Goal: Task Accomplishment & Management: Manage account settings

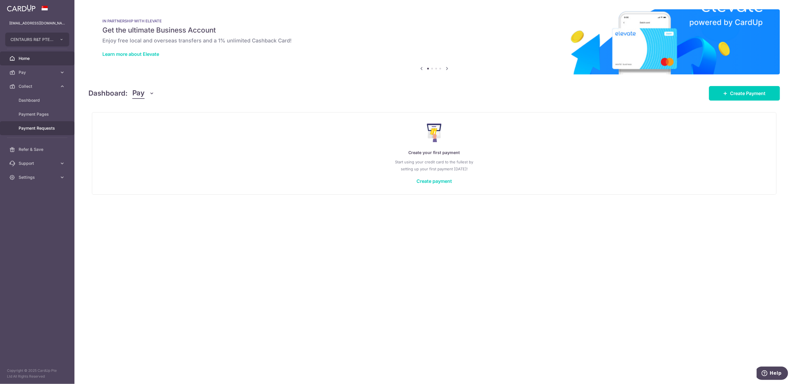
click at [47, 128] on span "Payment Requests" at bounding box center [38, 128] width 38 height 6
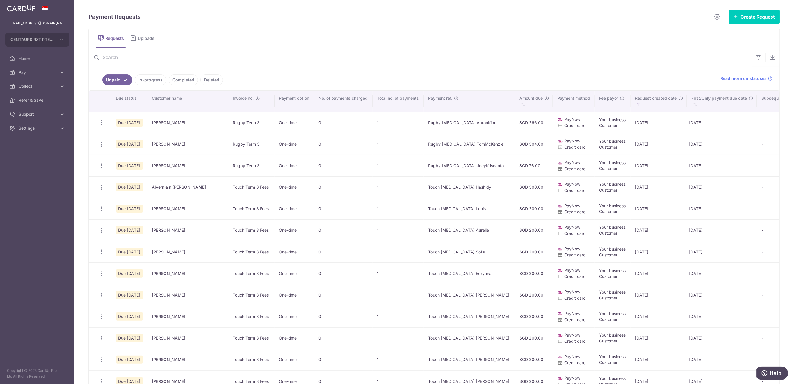
click at [165, 56] on input "text" at bounding box center [420, 57] width 663 height 19
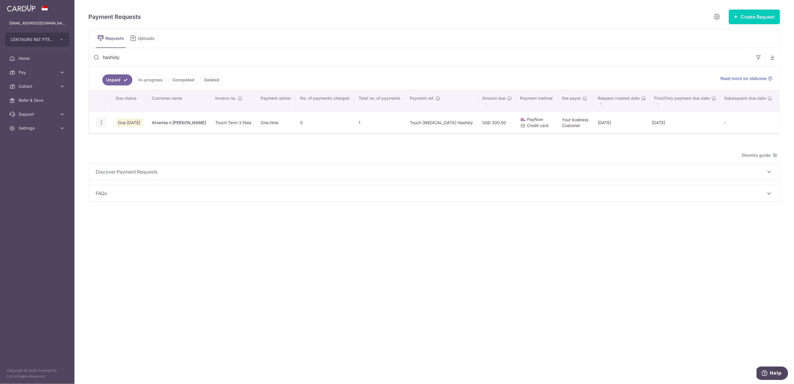
type input "hashidy"
click at [101, 121] on icon "button" at bounding box center [101, 123] width 6 height 6
click at [100, 122] on icon "button" at bounding box center [101, 123] width 6 height 6
click at [101, 122] on icon "button" at bounding box center [101, 123] width 6 height 6
click at [100, 121] on icon "button" at bounding box center [101, 123] width 6 height 6
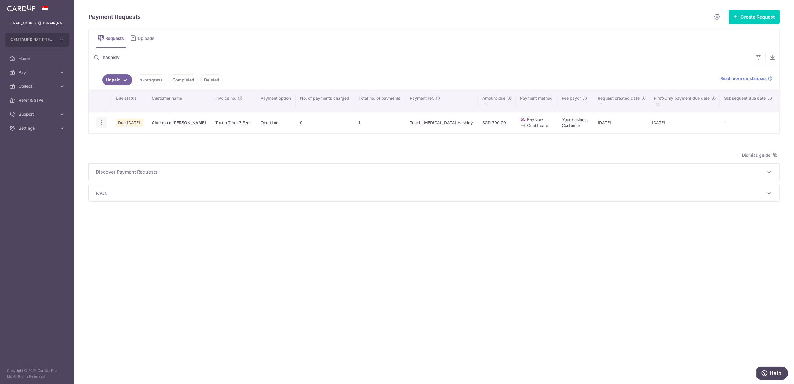
click at [102, 123] on icon "button" at bounding box center [101, 123] width 6 height 6
click at [109, 136] on link "Update Request" at bounding box center [125, 139] width 58 height 14
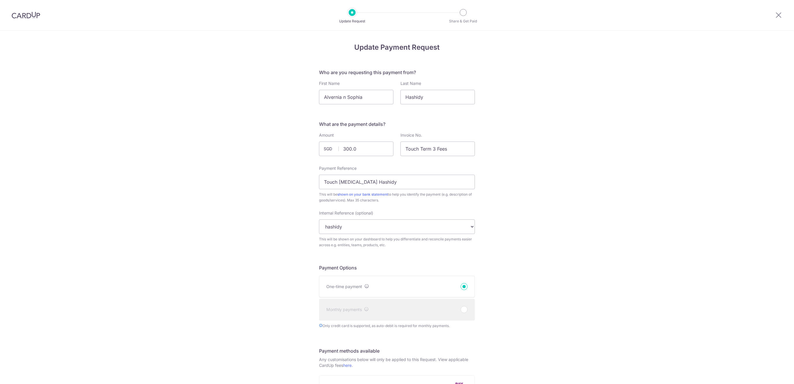
type input "300.00"
type input "[DATE]"
click at [346, 101] on input "Alvernia n Sophia" at bounding box center [356, 97] width 74 height 15
type input "Sophia"
click at [345, 150] on input "300.00" at bounding box center [356, 149] width 74 height 15
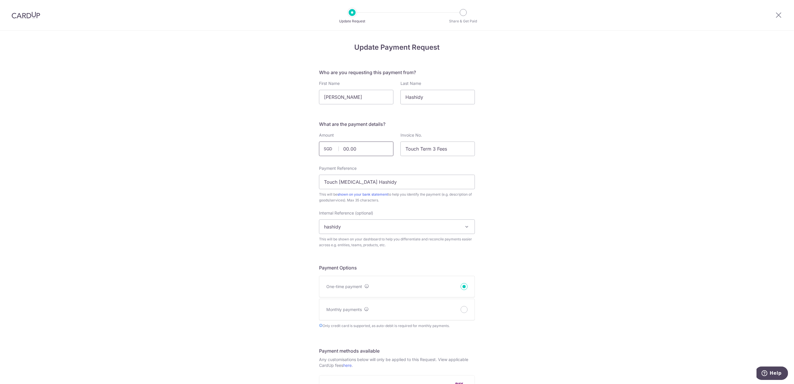
type input "200.00"
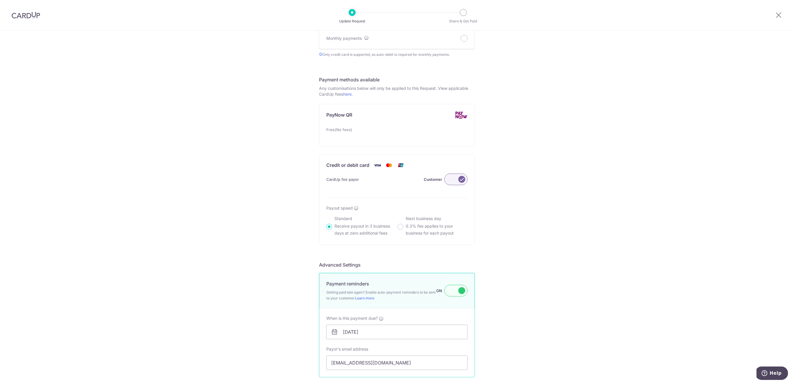
scroll to position [333, 0]
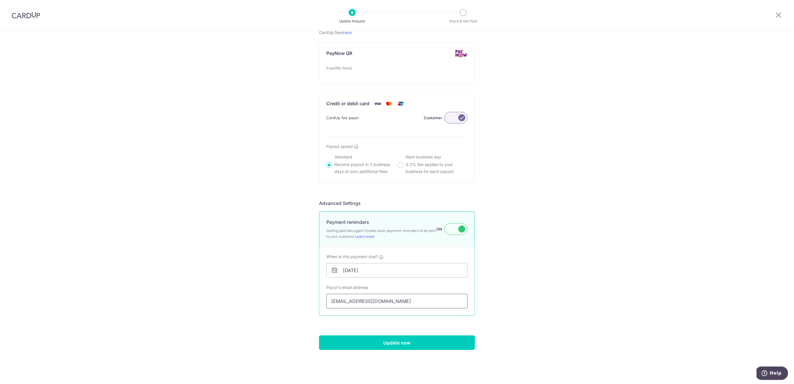
drag, startPoint x: 393, startPoint y: 302, endPoint x: 310, endPoint y: 305, distance: 82.7
click at [310, 305] on div "Update Payment Request Who are you requesting this payment from? First Name Sop…" at bounding box center [397, 40] width 794 height 687
click at [420, 344] on input "Update now" at bounding box center [397, 343] width 156 height 15
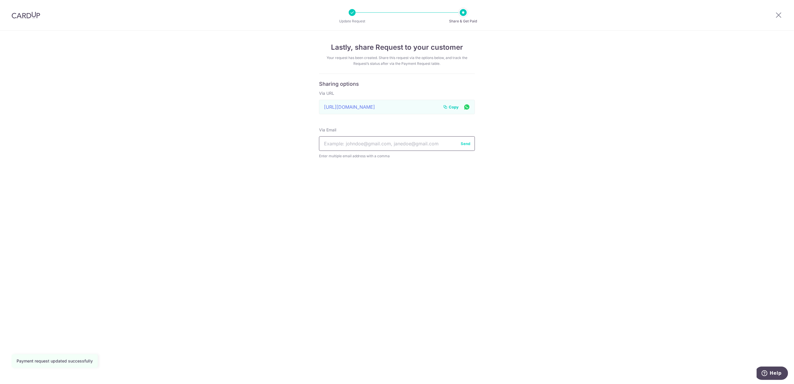
click at [406, 143] on input "text" at bounding box center [397, 143] width 156 height 15
paste input "[EMAIL_ADDRESS][DOMAIN_NAME]"
type input "[EMAIL_ADDRESS][DOMAIN_NAME]"
click at [468, 143] on button "Send" at bounding box center [466, 144] width 10 height 6
click at [455, 107] on span "Copy" at bounding box center [454, 107] width 10 height 6
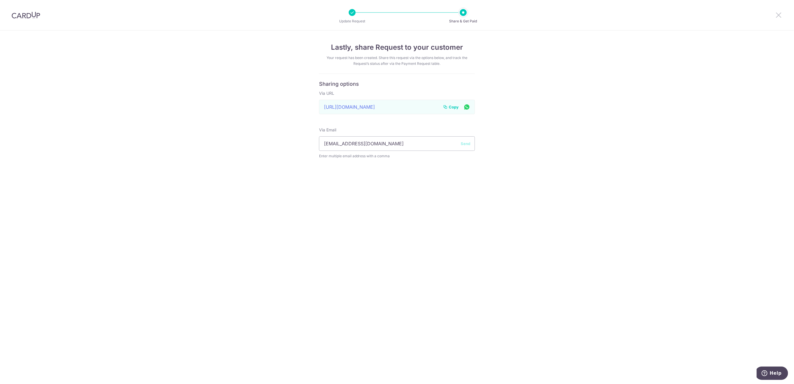
click at [781, 15] on icon at bounding box center [779, 14] width 7 height 7
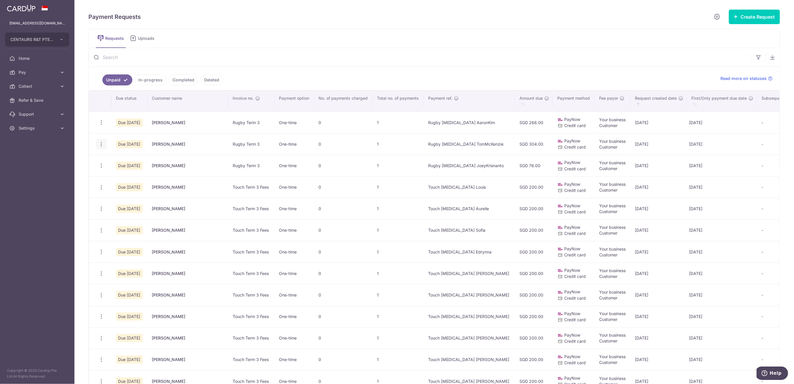
click at [102, 144] on icon "button" at bounding box center [101, 144] width 6 height 6
click at [124, 173] on span "Delete Request" at bounding box center [131, 174] width 37 height 7
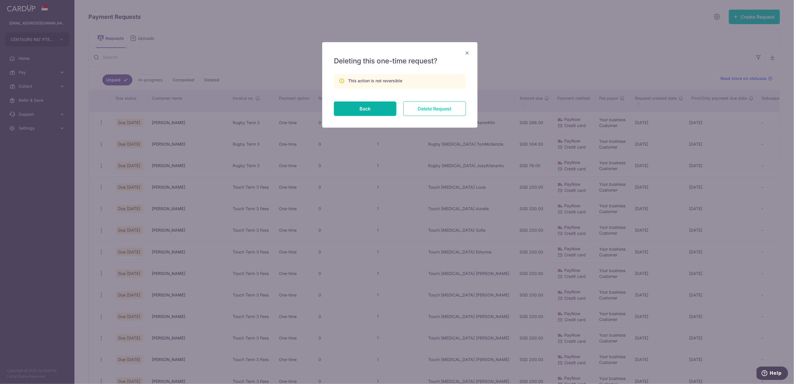
click at [416, 106] on input "Delete Request" at bounding box center [435, 109] width 63 height 15
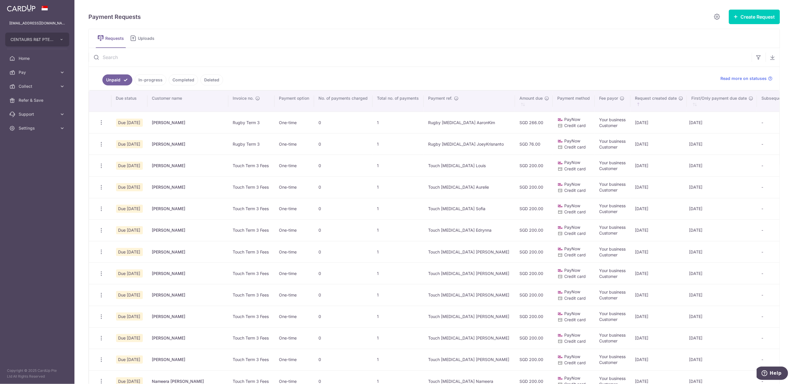
click at [175, 59] on input "text" at bounding box center [420, 57] width 663 height 19
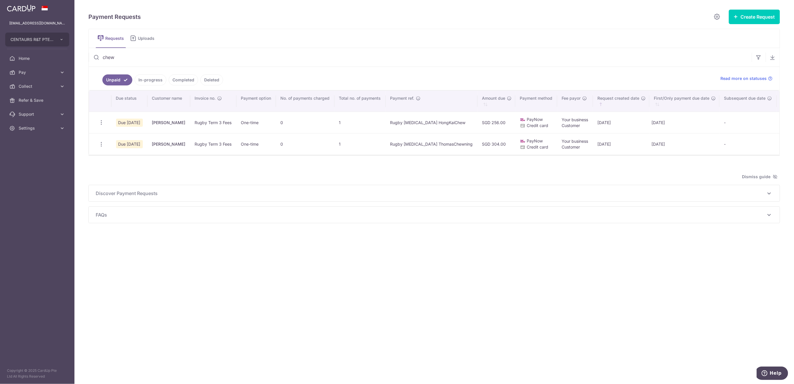
type input "chew"
click at [104, 145] on icon "button" at bounding box center [101, 144] width 6 height 6
click at [124, 174] on span "Delete Request" at bounding box center [131, 174] width 37 height 7
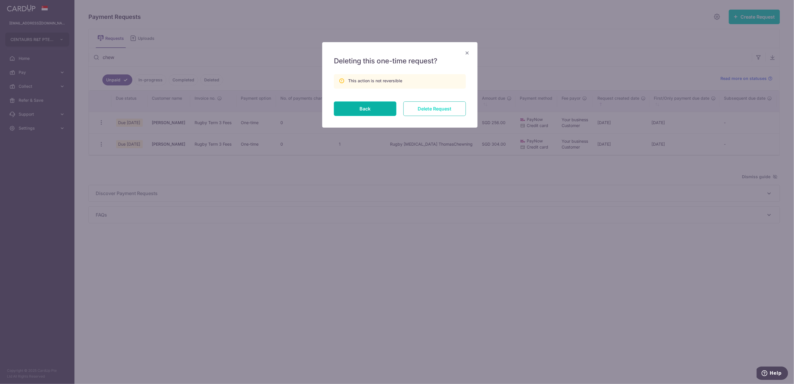
click at [445, 106] on input "Delete Request" at bounding box center [435, 109] width 63 height 15
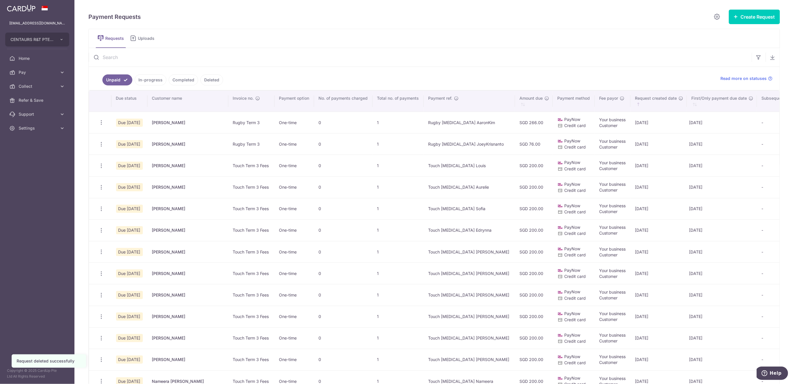
click at [112, 54] on input "text" at bounding box center [420, 57] width 663 height 19
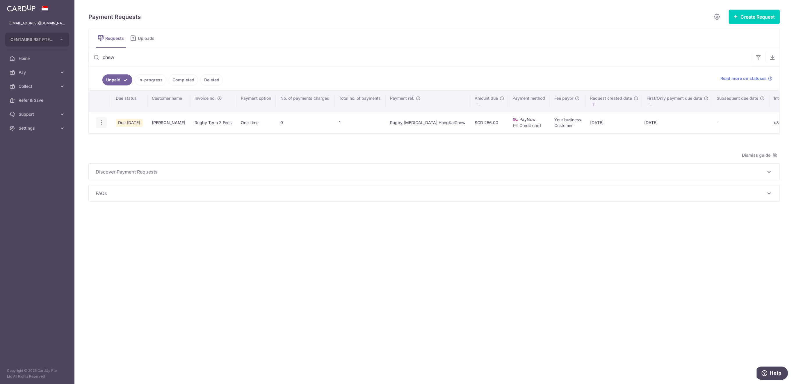
type input "chew"
click at [100, 123] on icon "button" at bounding box center [101, 123] width 6 height 6
click at [103, 123] on icon "button" at bounding box center [101, 123] width 6 height 6
click at [103, 120] on icon "button" at bounding box center [101, 123] width 6 height 6
click at [133, 150] on span "Delete Request" at bounding box center [131, 152] width 37 height 7
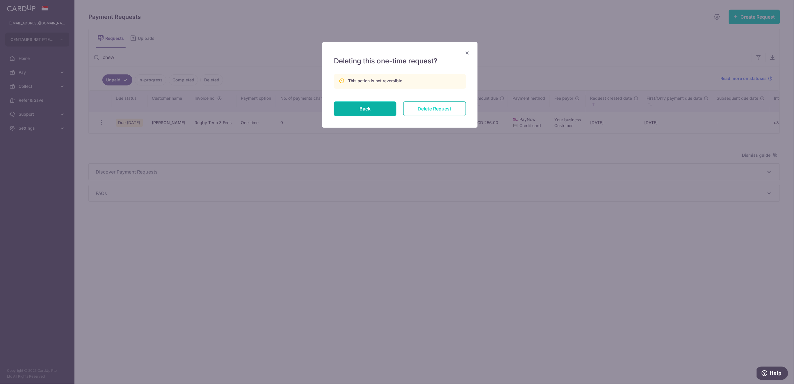
click at [437, 109] on input "Delete Request" at bounding box center [435, 109] width 63 height 15
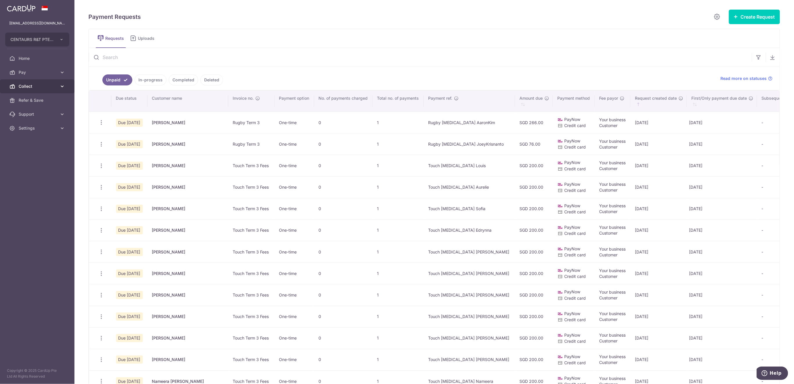
click at [35, 85] on span "Collect" at bounding box center [38, 87] width 38 height 6
click at [38, 104] on link "Dashboard" at bounding box center [37, 100] width 74 height 14
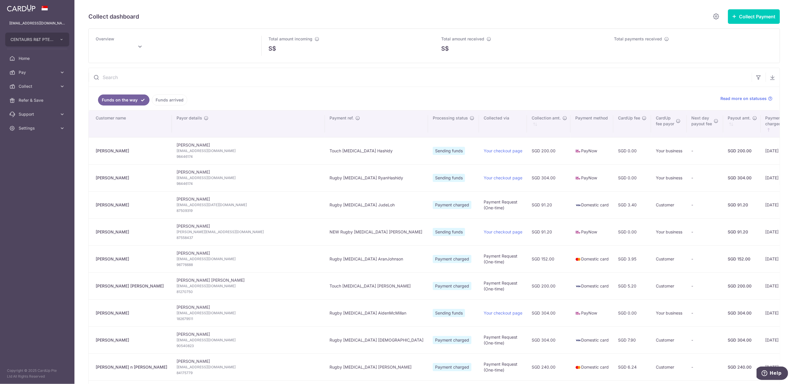
type input "[DATE]"
click at [163, 101] on link "Funds arrived" at bounding box center [170, 100] width 36 height 11
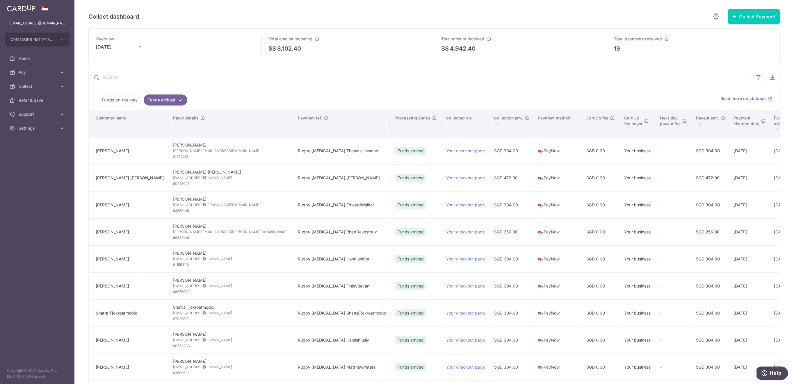
click at [117, 103] on link "Funds on the way" at bounding box center [119, 100] width 43 height 11
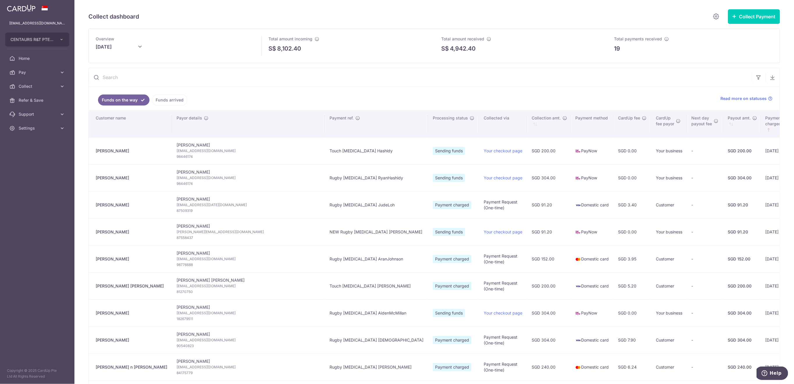
click at [171, 100] on link "Funds arrived" at bounding box center [170, 100] width 36 height 11
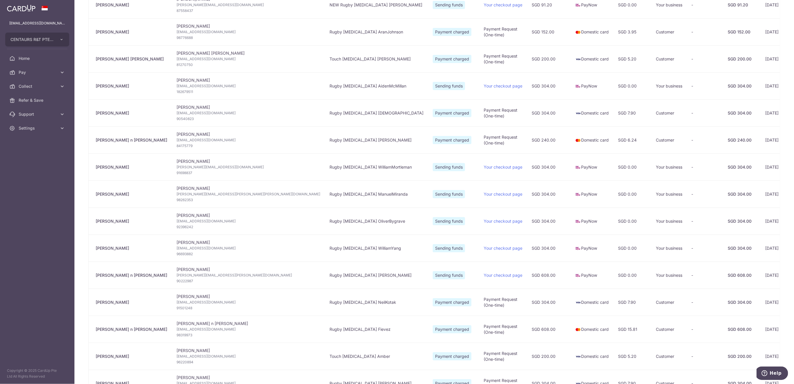
scroll to position [233, 0]
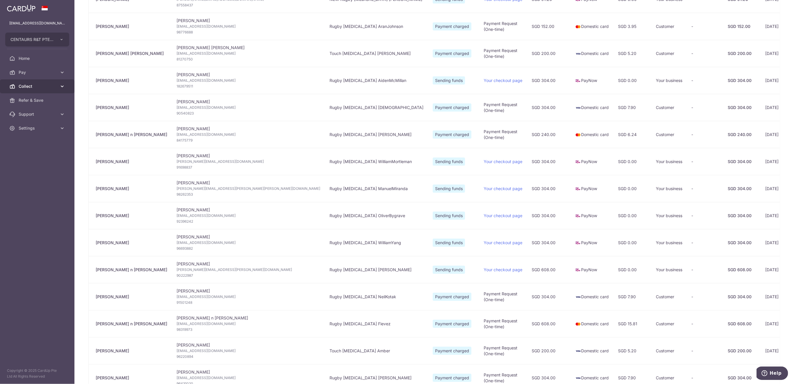
click at [45, 86] on span "Collect" at bounding box center [38, 87] width 38 height 6
click at [40, 130] on span "Payment Requests" at bounding box center [38, 128] width 38 height 6
